Goal: Find specific page/section: Find specific page/section

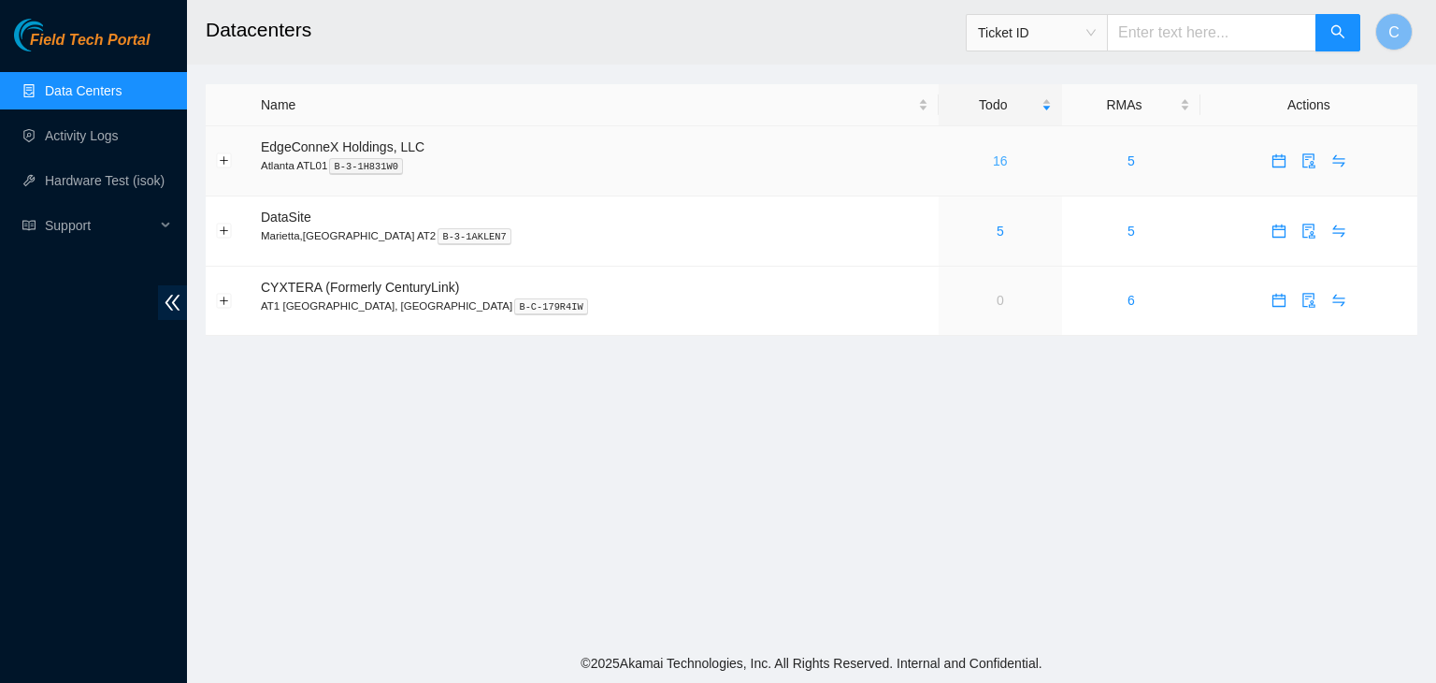
click at [993, 160] on link "16" at bounding box center [1000, 160] width 15 height 15
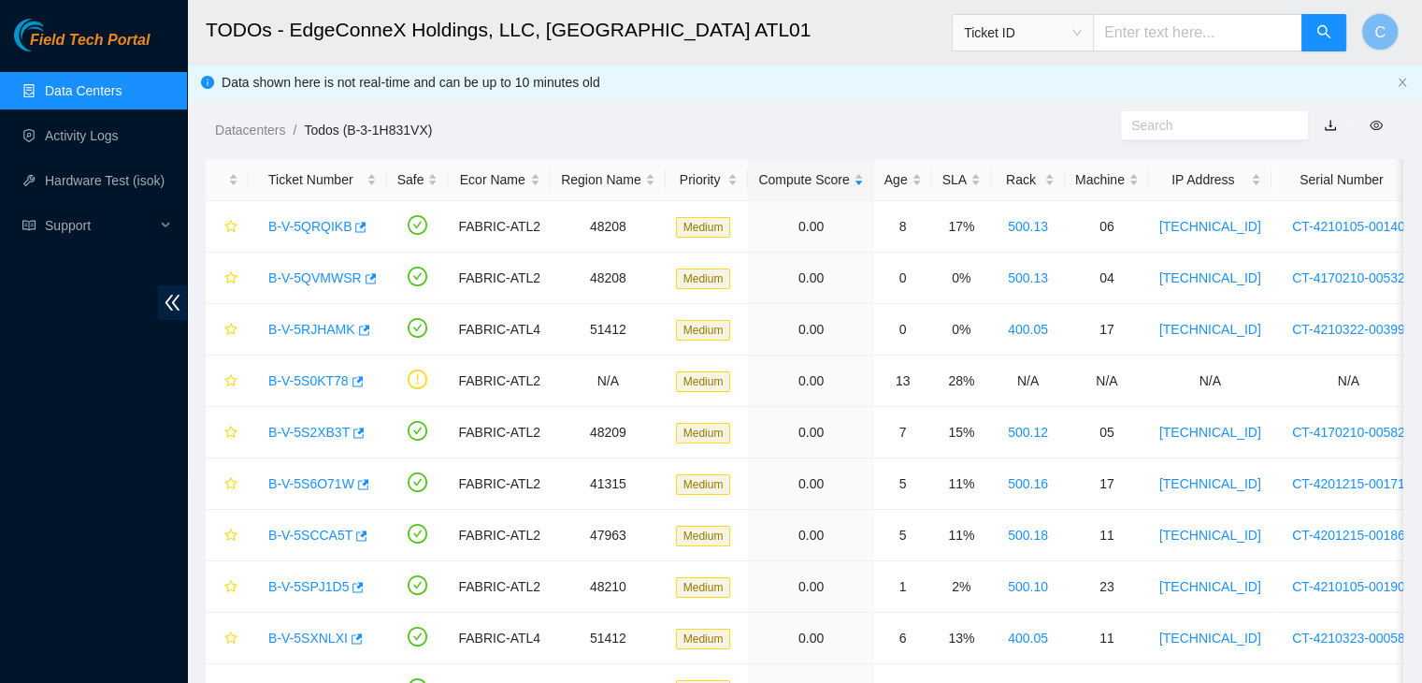
click at [122, 83] on link "Data Centers" at bounding box center [83, 90] width 77 height 15
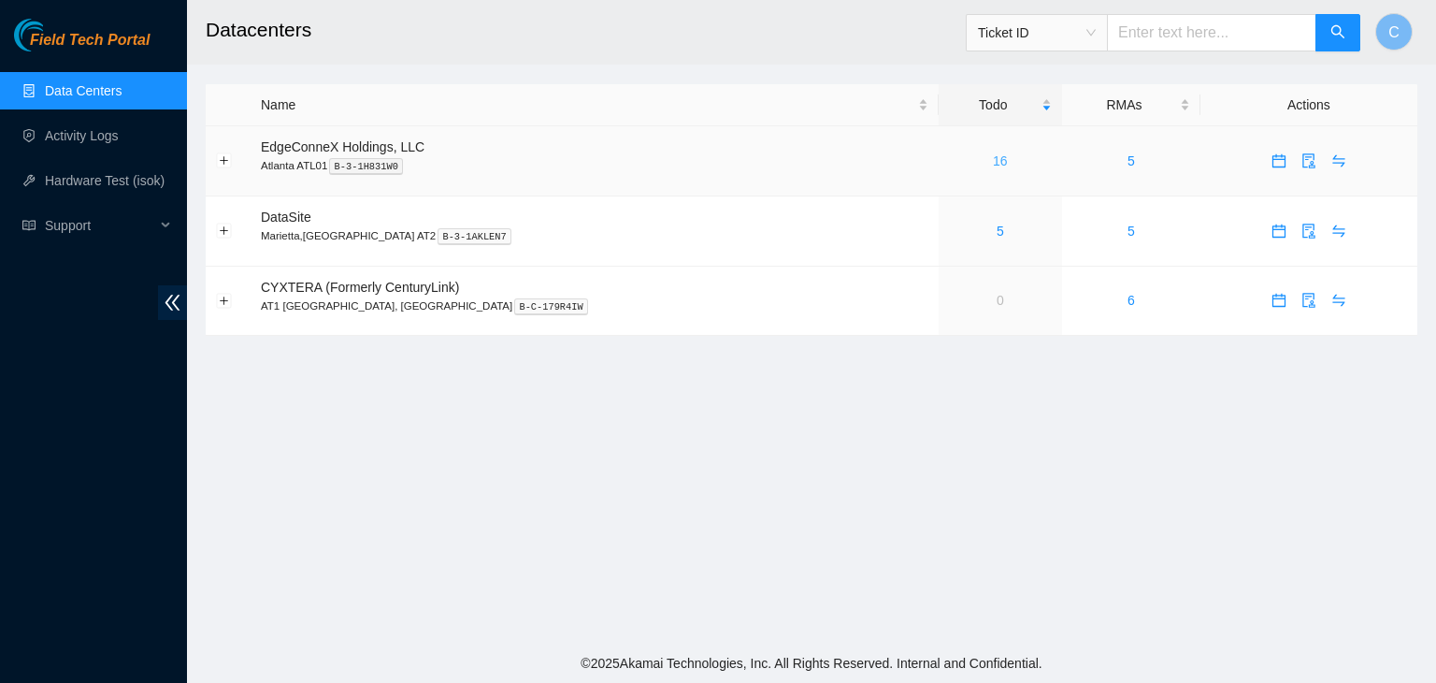
click at [993, 166] on link "16" at bounding box center [1000, 160] width 15 height 15
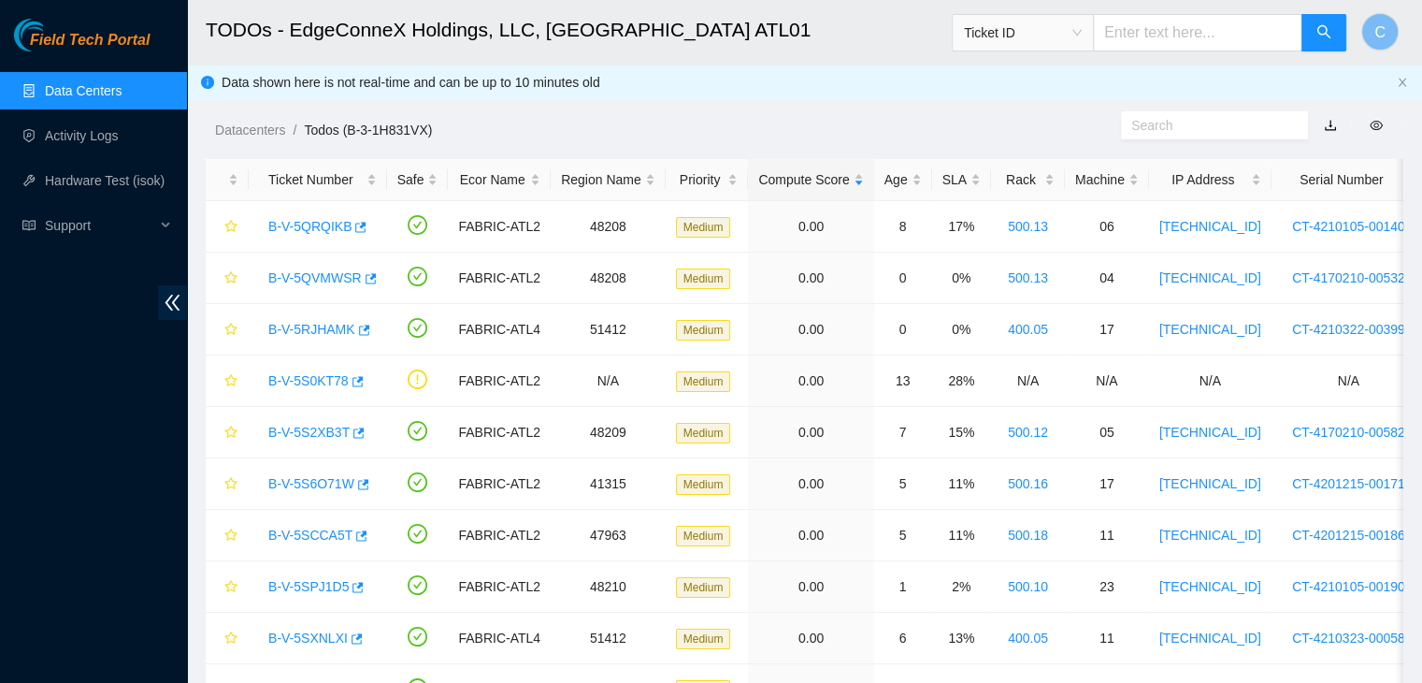
click at [118, 98] on link "Data Centers" at bounding box center [83, 90] width 77 height 15
